Goal: Information Seeking & Learning: Learn about a topic

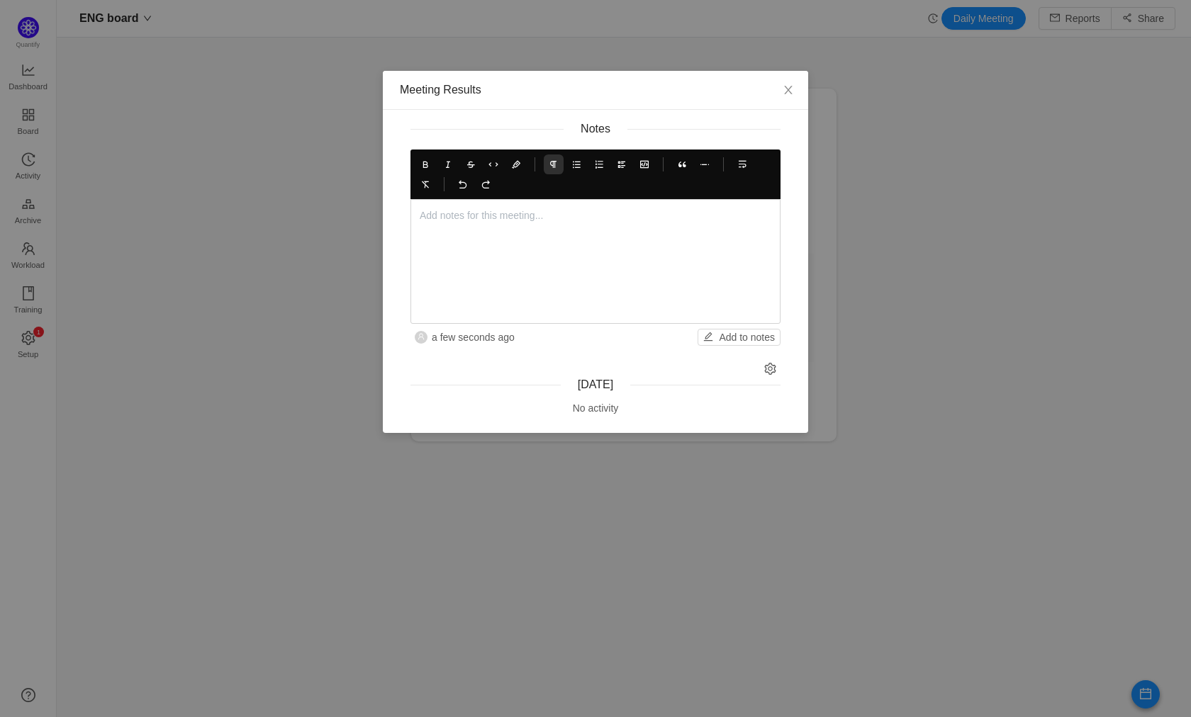
scroll to position [693, 1099]
drag, startPoint x: 488, startPoint y: 217, endPoint x: 524, endPoint y: 219, distance: 36.2
click at [488, 217] on p "[PERSON_NAME] is reviewin the" at bounding box center [596, 215] width 352 height 15
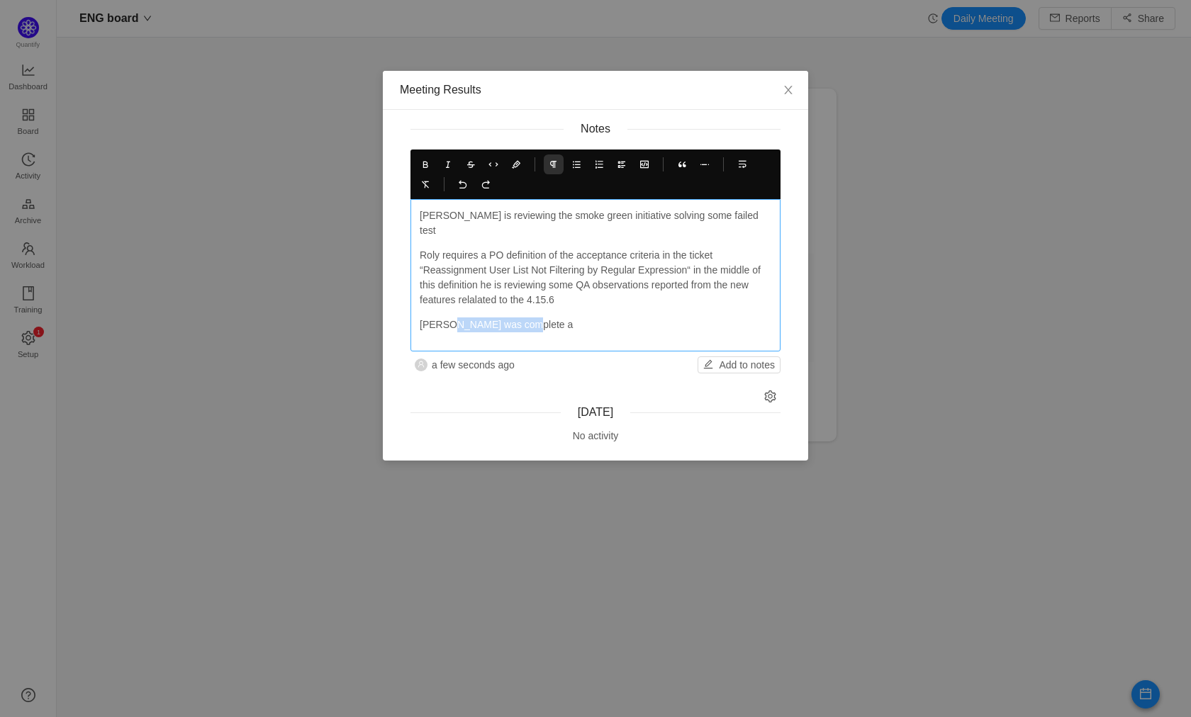
drag, startPoint x: 448, startPoint y: 310, endPoint x: 607, endPoint y: 310, distance: 159.5
click at [607, 318] on p "[PERSON_NAME] was complete a" at bounding box center [596, 325] width 352 height 15
drag, startPoint x: 595, startPoint y: 270, endPoint x: 605, endPoint y: 282, distance: 15.6
click at [605, 282] on p "Roly requires a PO definition of the acceptance criteria in the ticket “Reassig…" at bounding box center [596, 278] width 352 height 60
copy p "QA observations reported from the new features relalated to the 4.15.6"
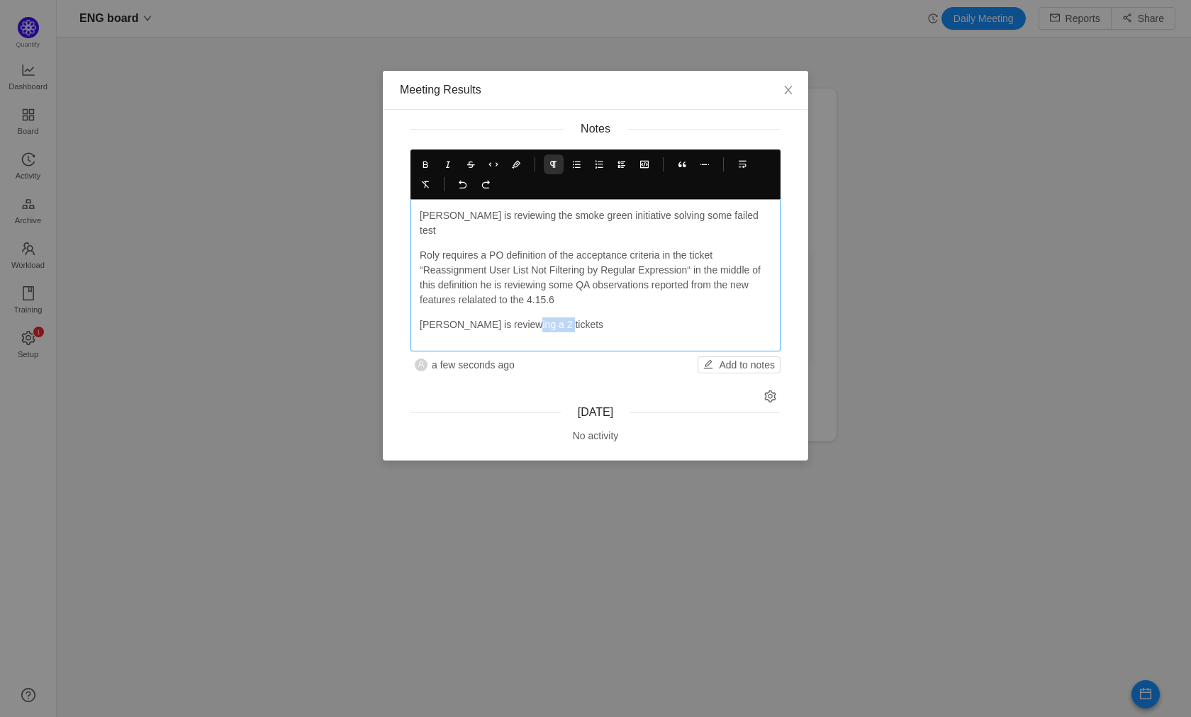
drag, startPoint x: 564, startPoint y: 308, endPoint x: 605, endPoint y: 310, distance: 40.5
click at [593, 318] on p "[PERSON_NAME] is reviewing a 2 tickets" at bounding box center [596, 325] width 352 height 15
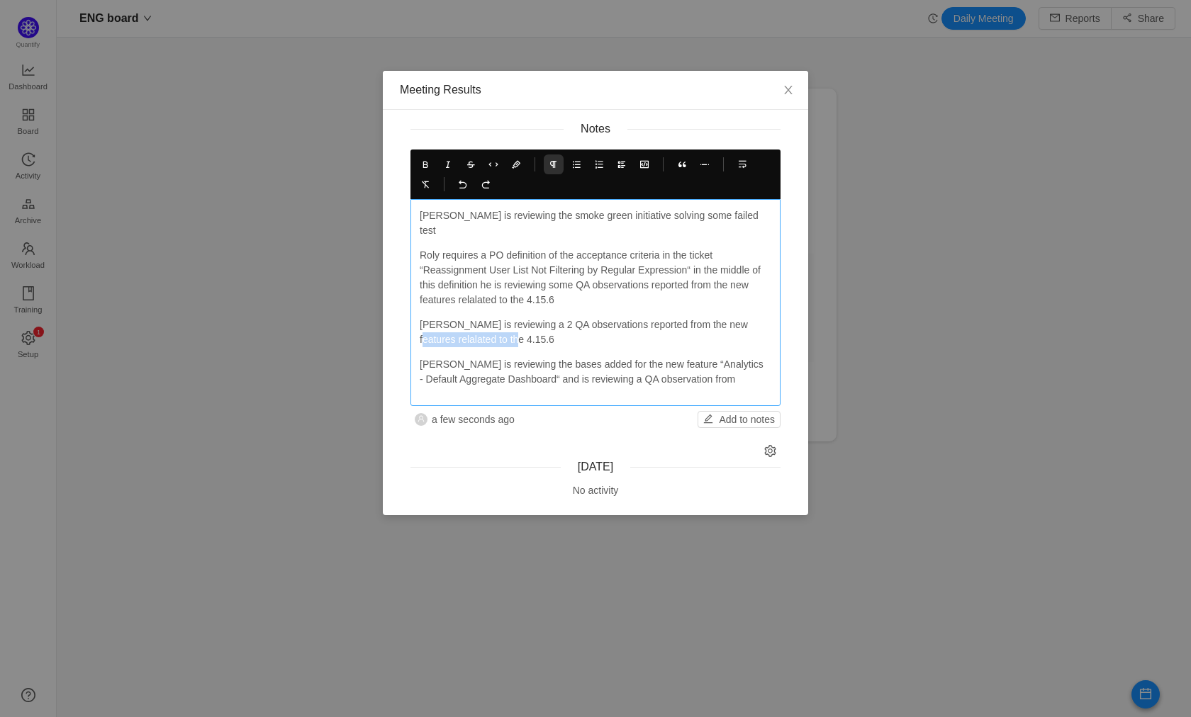
drag, startPoint x: 529, startPoint y: 325, endPoint x: 419, endPoint y: 325, distance: 109.9
click at [420, 325] on p "[PERSON_NAME] is reviewing a 2 QA observations reported from the new features r…" at bounding box center [596, 333] width 352 height 30
copy p "relalated to the 4.15.6"
click at [699, 364] on p "[PERSON_NAME] is reviewing the bases added for the new feature “Analytics - Def…" at bounding box center [596, 372] width 352 height 30
drag, startPoint x: 699, startPoint y: 364, endPoint x: 744, endPoint y: 380, distance: 48.2
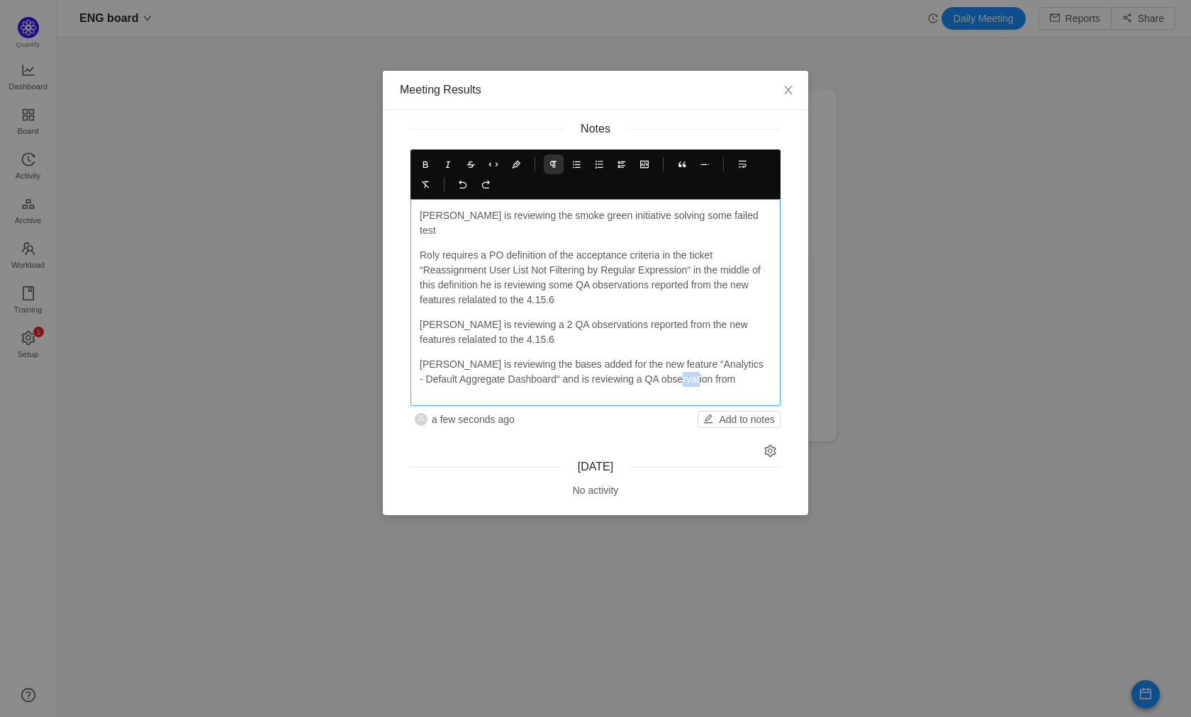
click at [700, 364] on p "[PERSON_NAME] is reviewing the bases added for the new feature “Analytics - Def…" at bounding box center [596, 372] width 352 height 30
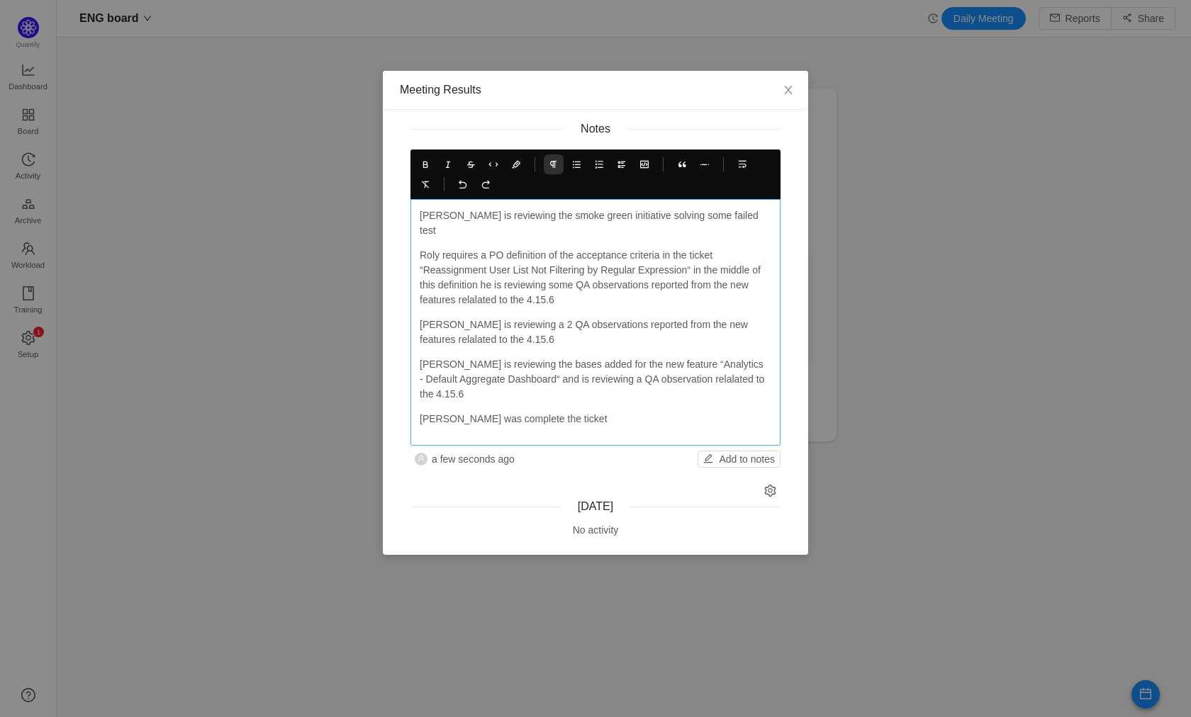
click at [541, 412] on p "[PERSON_NAME] was complete the ticket" at bounding box center [596, 419] width 352 height 15
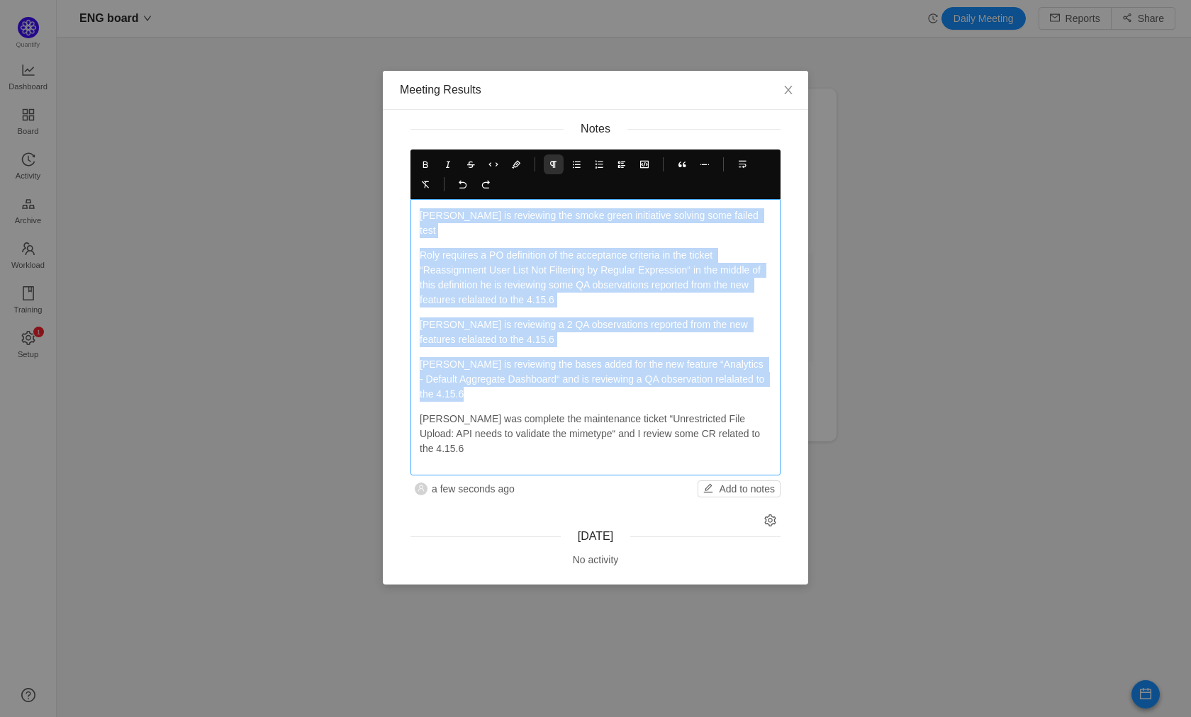
copy div "[PERSON_NAME] is reviewing the smoke green initiative solving some failed test …"
click at [561, 412] on p "[PERSON_NAME] was complete the maintenance ticket “Unrestricted File Upload: AP…" at bounding box center [596, 434] width 352 height 45
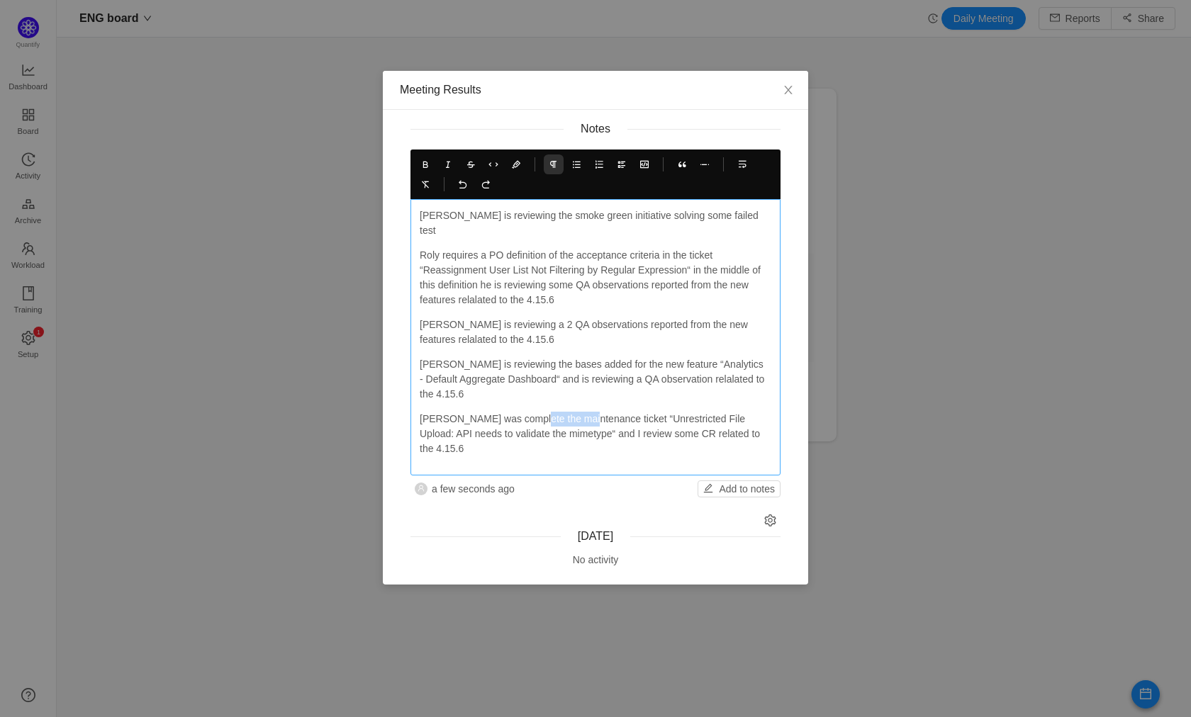
click at [561, 412] on p "[PERSON_NAME] was complete the maintenance ticket “Unrestricted File Upload: AP…" at bounding box center [596, 434] width 352 height 45
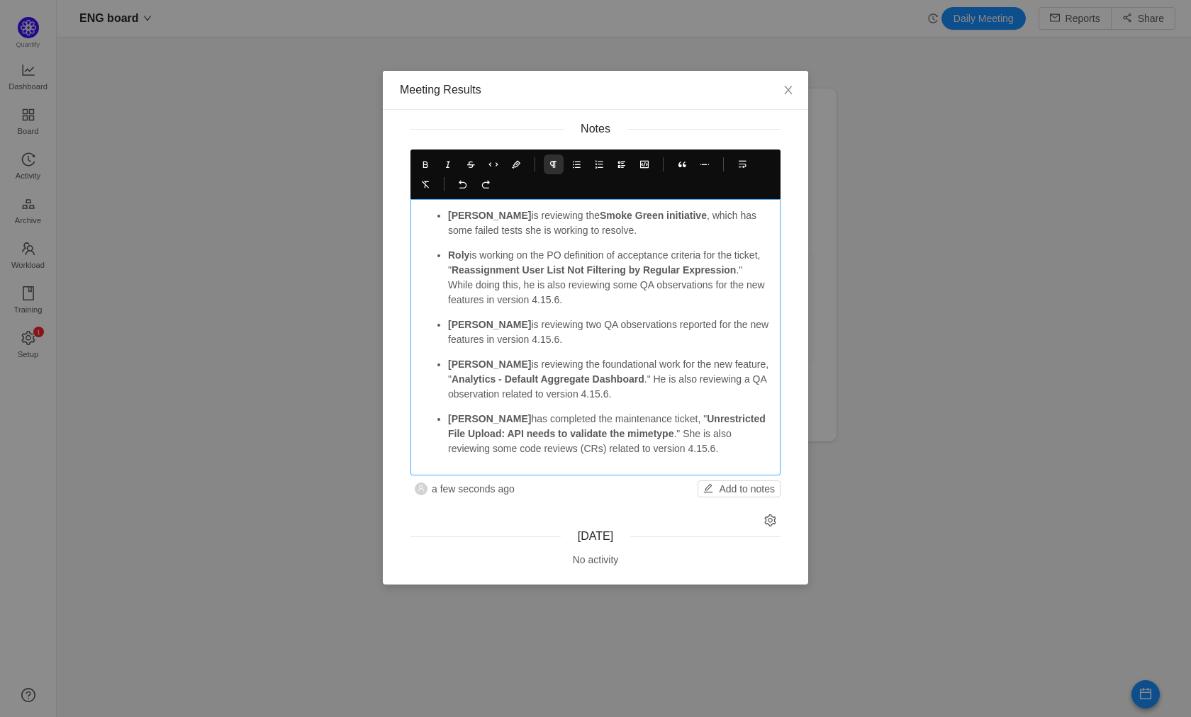
click at [618, 230] on p "[PERSON_NAME] is reviewing the Smoke Green initiative , which has some failed t…" at bounding box center [609, 223] width 323 height 30
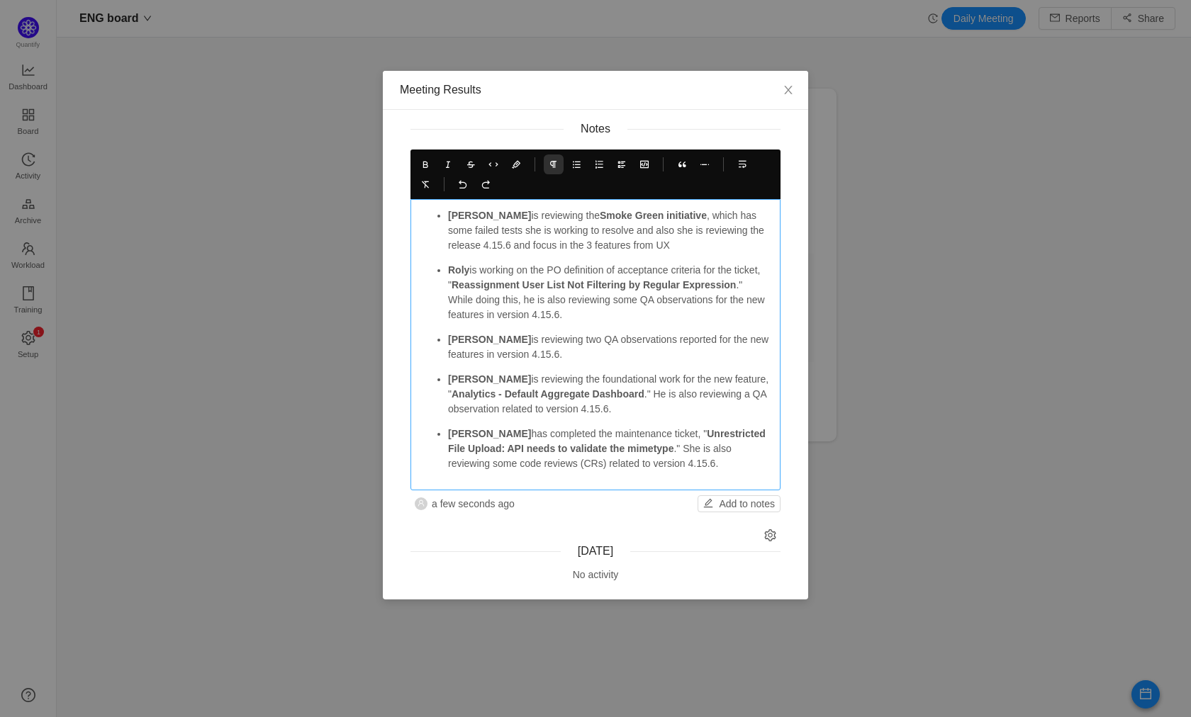
click at [712, 466] on p "[PERSON_NAME] has completed the maintenance ticket, " Unrestricted File Upload:…" at bounding box center [609, 449] width 323 height 45
click at [746, 505] on button "Add to notes" at bounding box center [738, 503] width 83 height 17
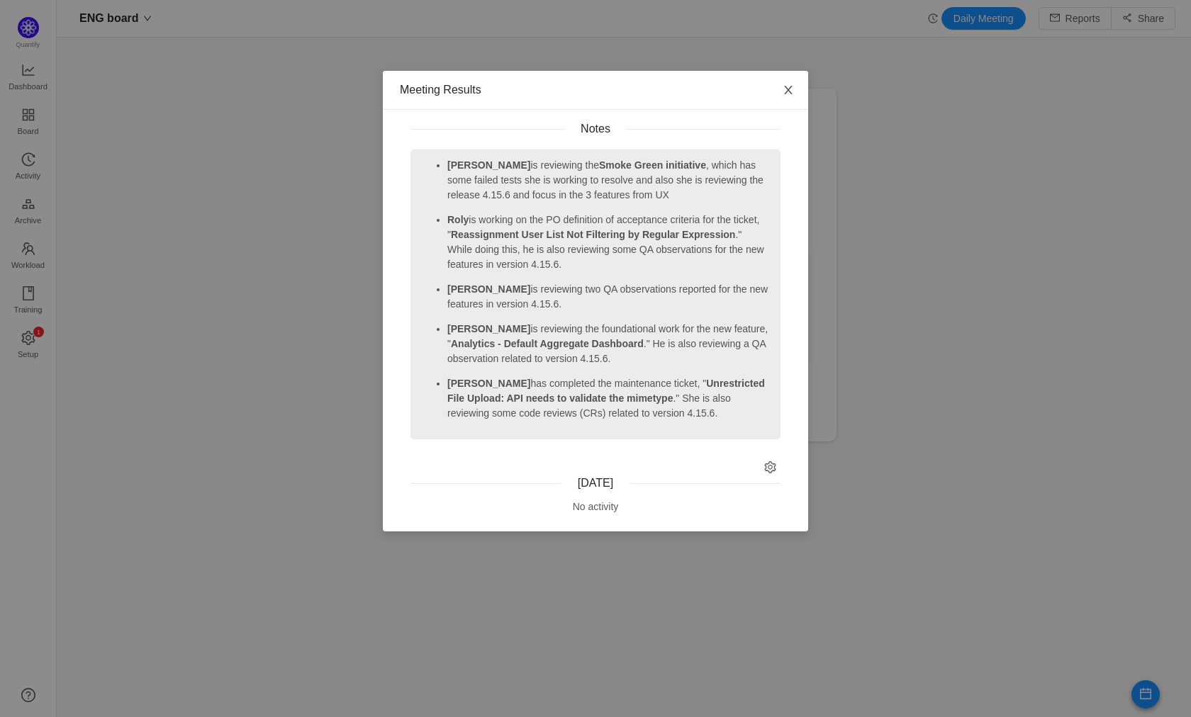
click at [780, 91] on span "Close" at bounding box center [788, 91] width 40 height 40
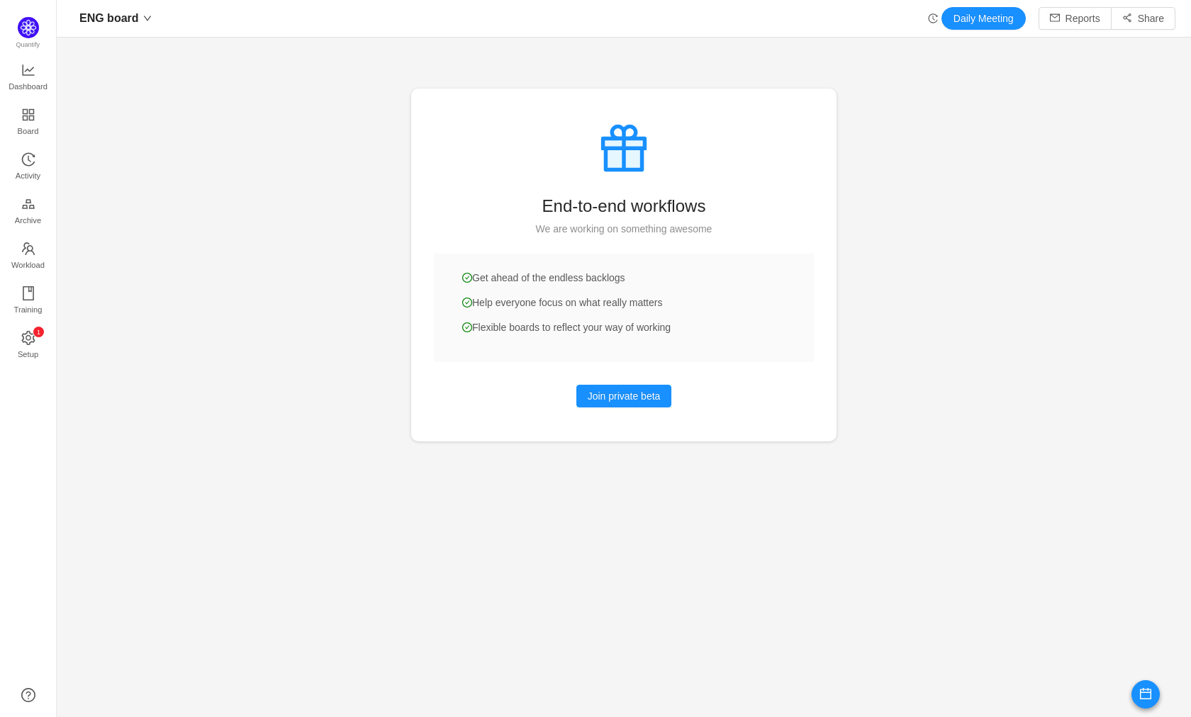
click at [928, 23] on icon "icon: history" at bounding box center [932, 17] width 9 height 9
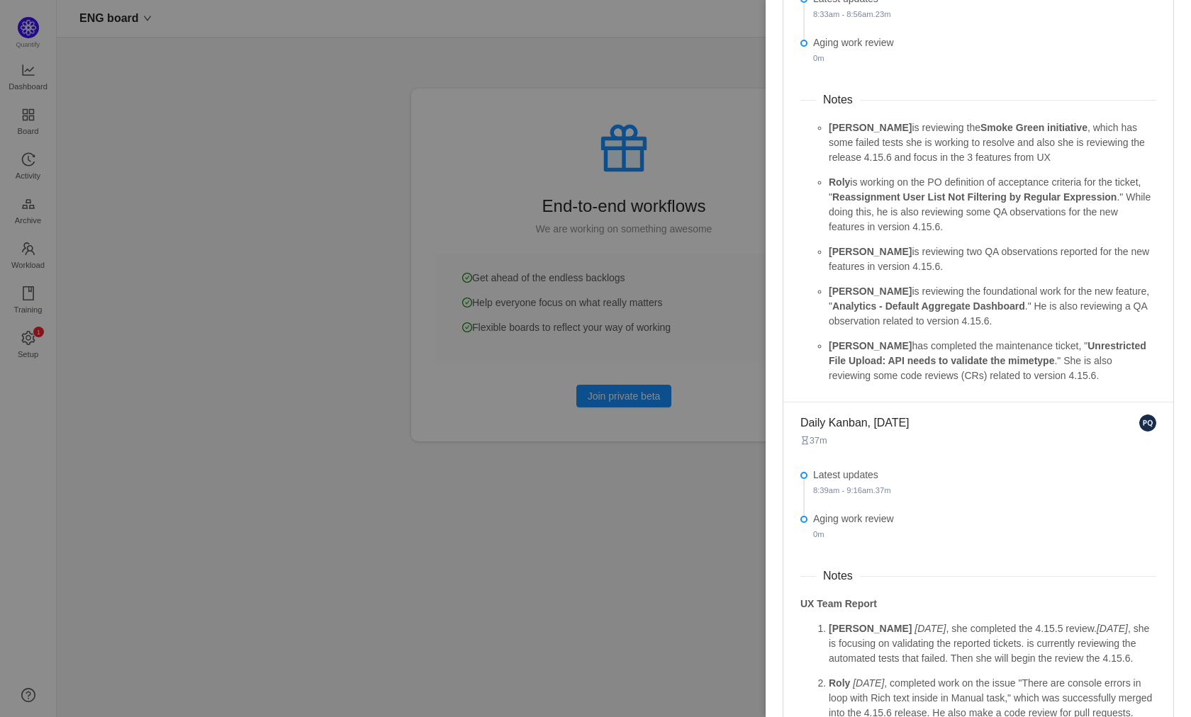
scroll to position [167, 0]
drag, startPoint x: 1046, startPoint y: 152, endPoint x: 1040, endPoint y: 133, distance: 20.6
click at [1046, 152] on p "[PERSON_NAME] is reviewing the Smoke Green initiative , which has some failed t…" at bounding box center [992, 144] width 327 height 45
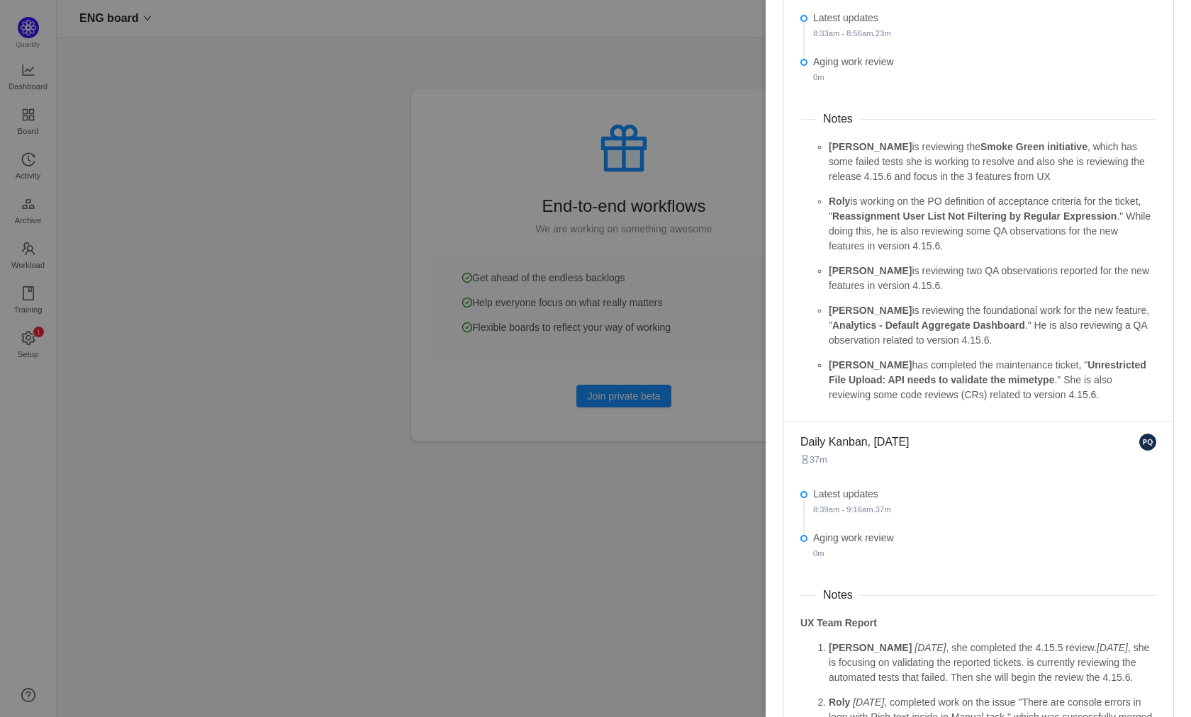
scroll to position [144, 0]
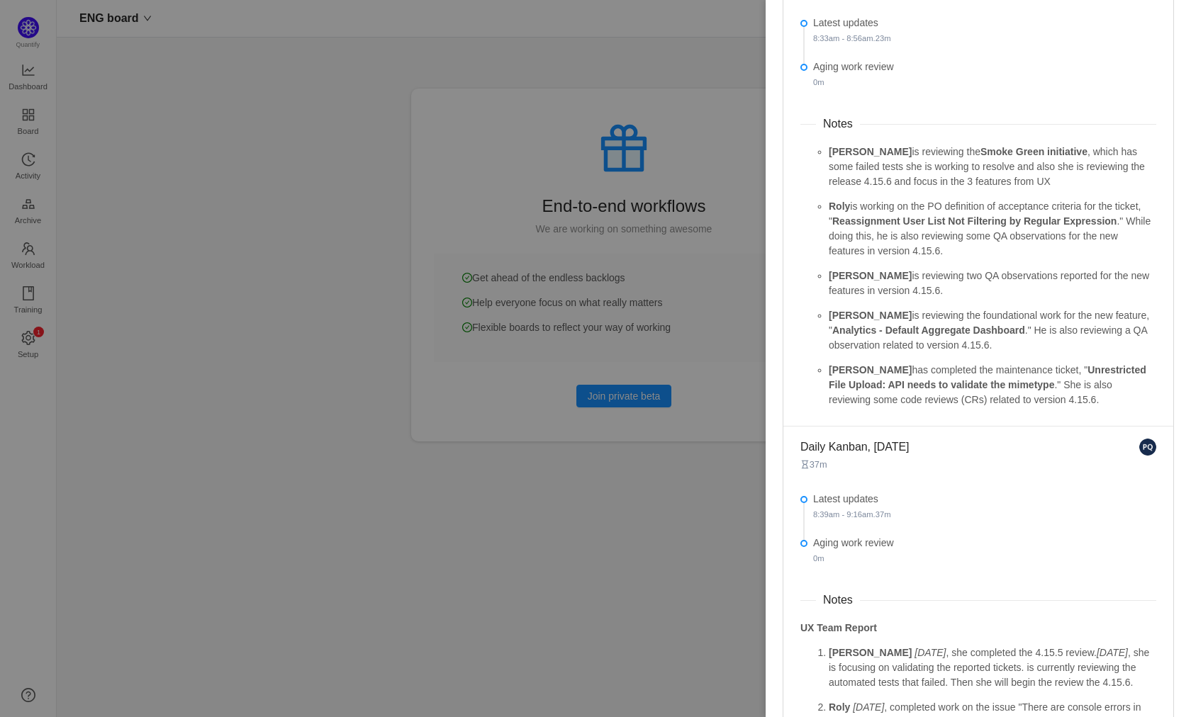
click at [1033, 146] on strong "Smoke Green initiative" at bounding box center [1033, 151] width 107 height 11
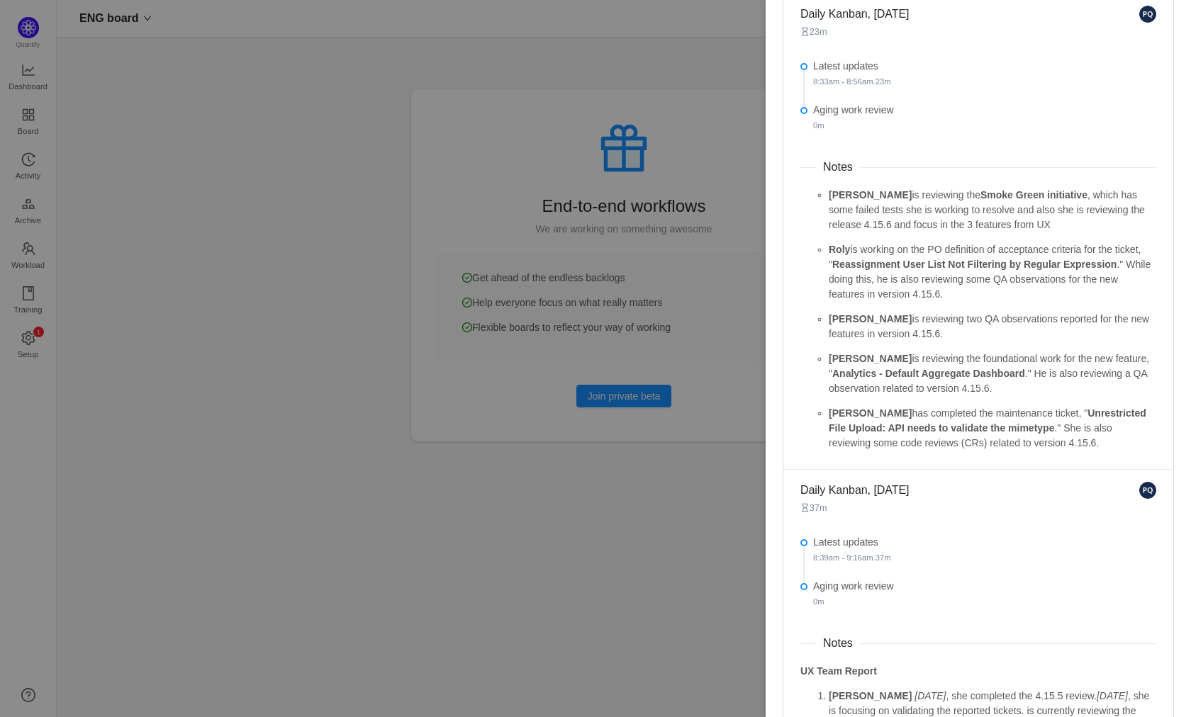
scroll to position [46, 0]
